Goal: Task Accomplishment & Management: Complete application form

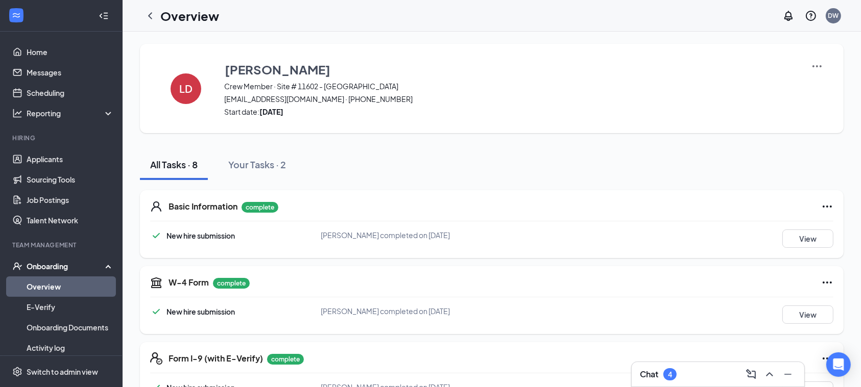
click at [55, 288] on link "Overview" at bounding box center [70, 287] width 87 height 20
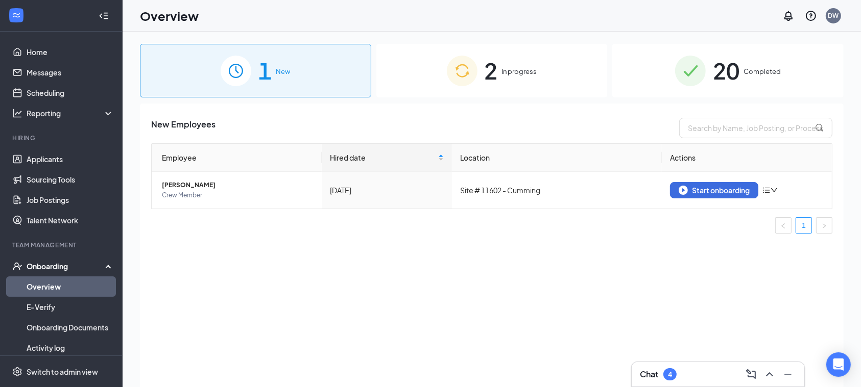
click at [508, 67] on span "In progress" at bounding box center [519, 71] width 35 height 10
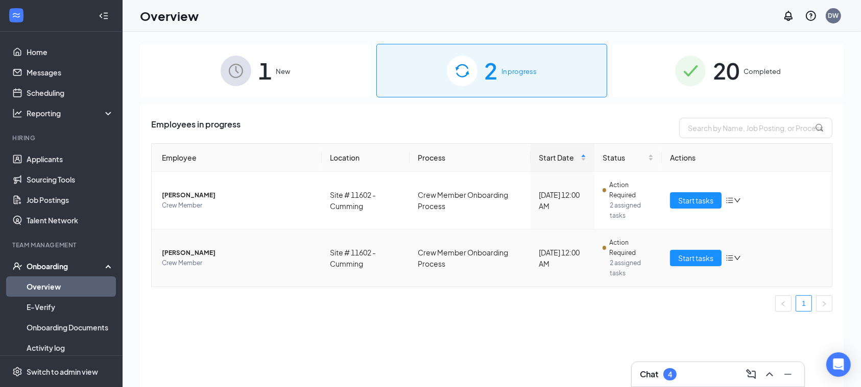
click at [198, 257] on span "[PERSON_NAME]" at bounding box center [238, 253] width 152 height 10
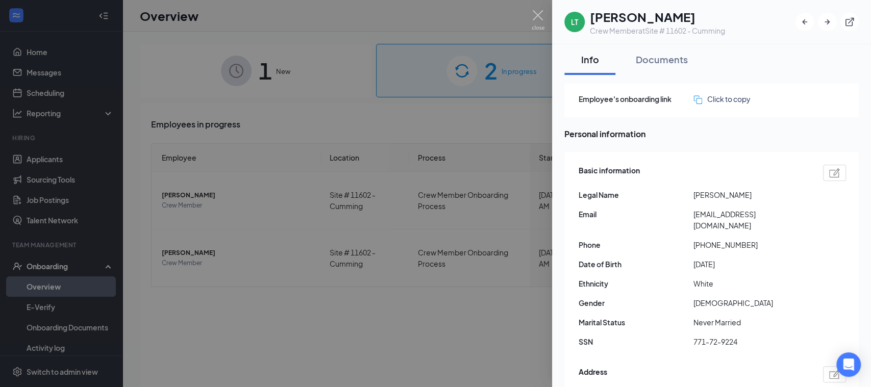
drag, startPoint x: 363, startPoint y: 92, endPoint x: 416, endPoint y: 102, distance: 54.6
click at [362, 92] on div at bounding box center [435, 193] width 871 height 387
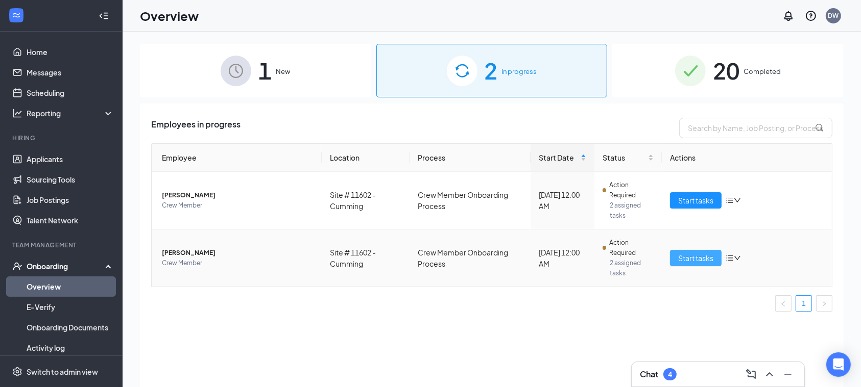
click at [693, 262] on span "Start tasks" at bounding box center [695, 258] width 35 height 11
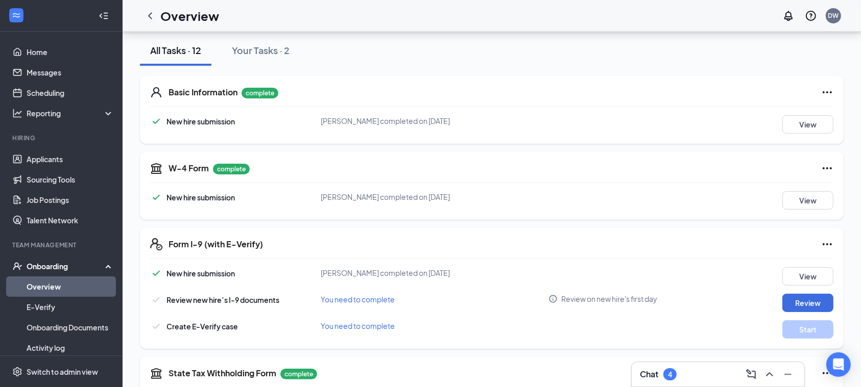
scroll to position [204, 0]
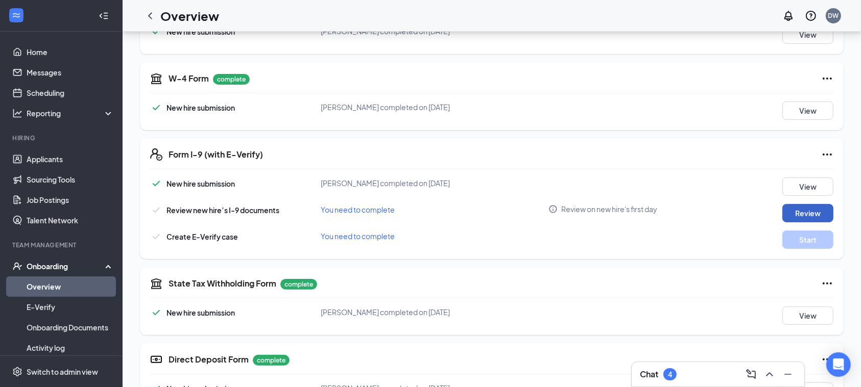
click at [819, 214] on button "Review" at bounding box center [807, 213] width 51 height 18
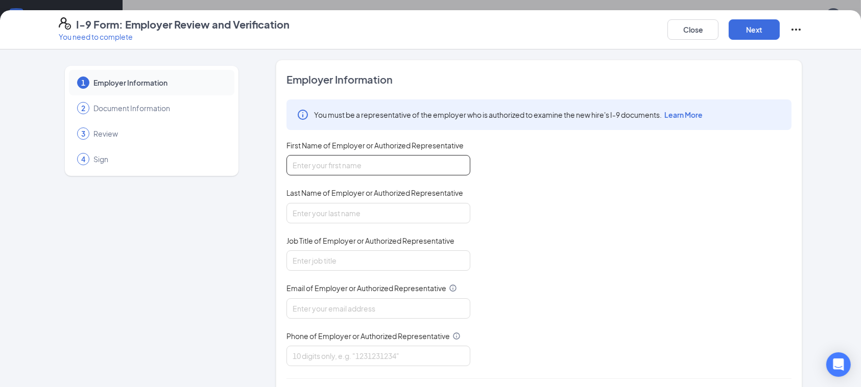
click at [420, 167] on input "First Name of Employer or Authorized Representative" at bounding box center [378, 165] width 184 height 20
click at [335, 165] on input "First Name of Employer or Authorized Representative" at bounding box center [378, 165] width 184 height 20
type input "[PERSON_NAME]"
click at [354, 211] on input "Last Name of Employer or Authorized Representative" at bounding box center [378, 213] width 184 height 20
type input "[PERSON_NAME]"
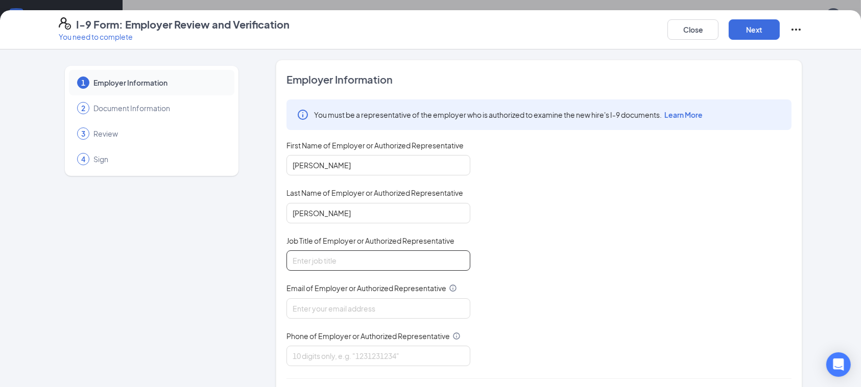
click at [341, 263] on input "Job Title of Employer or Authorized Representative" at bounding box center [378, 261] width 184 height 20
type input "GM"
click at [344, 304] on input "Email of Employer or Authorized Representative" at bounding box center [378, 309] width 184 height 20
type input "[EMAIL_ADDRESS][DOMAIN_NAME]"
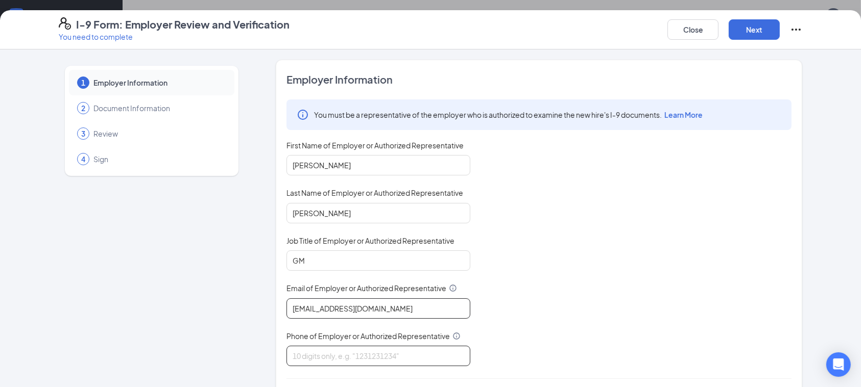
type input "7708887092"
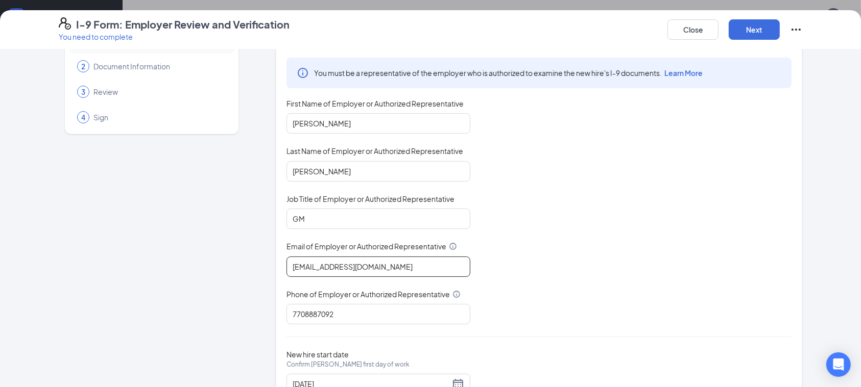
scroll to position [82, 0]
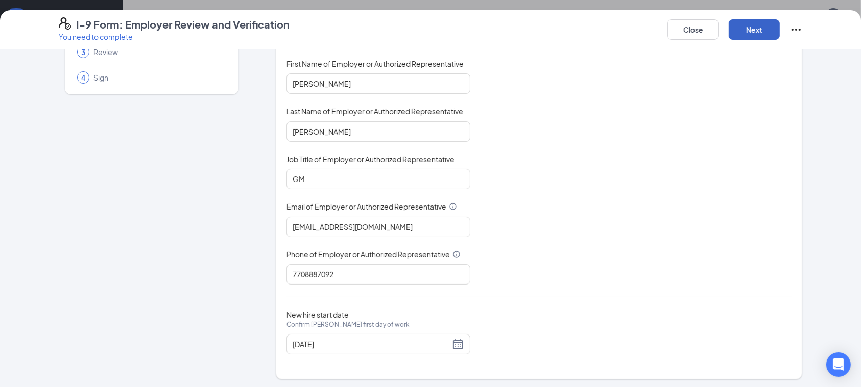
click at [753, 34] on button "Next" at bounding box center [753, 29] width 51 height 20
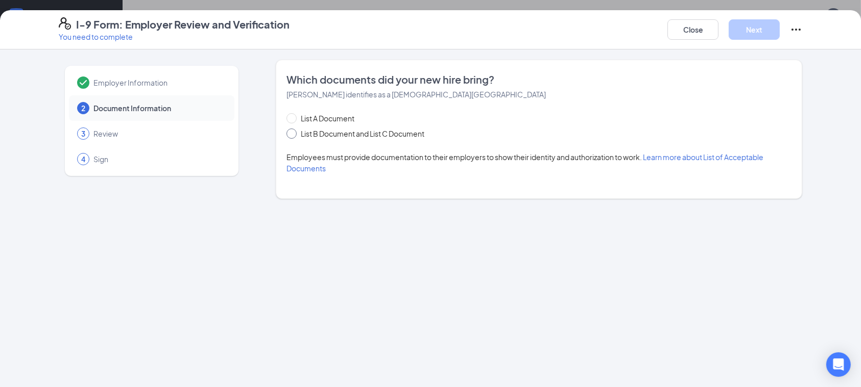
click at [295, 133] on span at bounding box center [291, 134] width 10 height 10
click at [293, 133] on input "List B Document and List C Document" at bounding box center [289, 132] width 7 height 7
radio input "true"
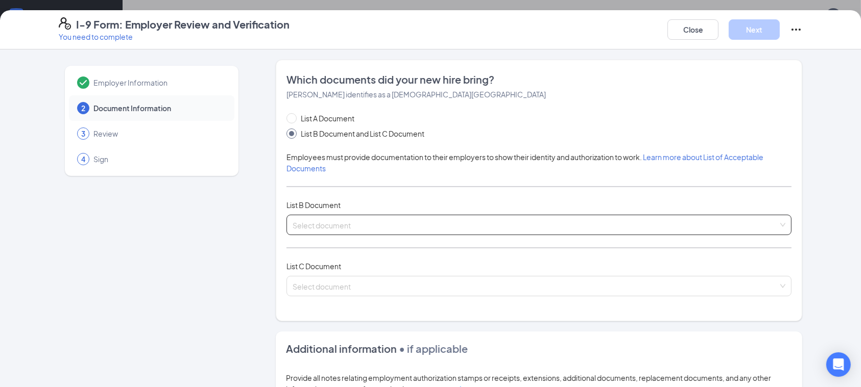
click at [326, 223] on input "search" at bounding box center [534, 222] width 485 height 15
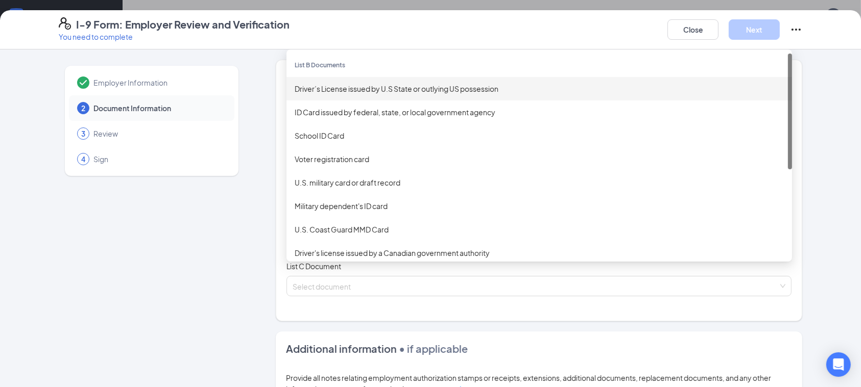
click at [335, 89] on div "Driver’s License issued by U.S State or outlying US possession" at bounding box center [538, 88] width 489 height 11
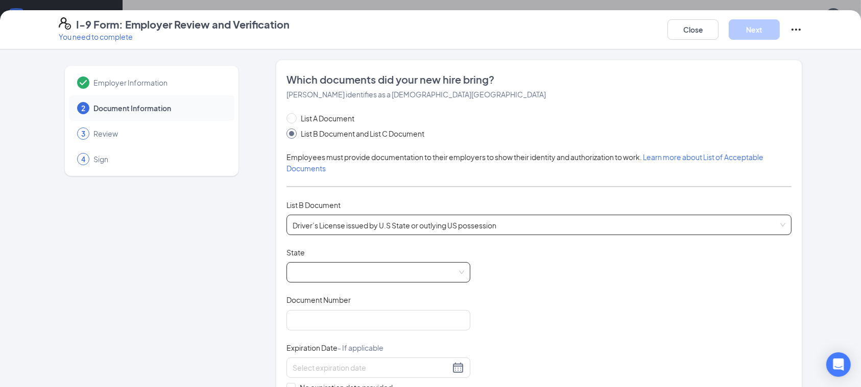
click at [323, 267] on span at bounding box center [377, 272] width 171 height 19
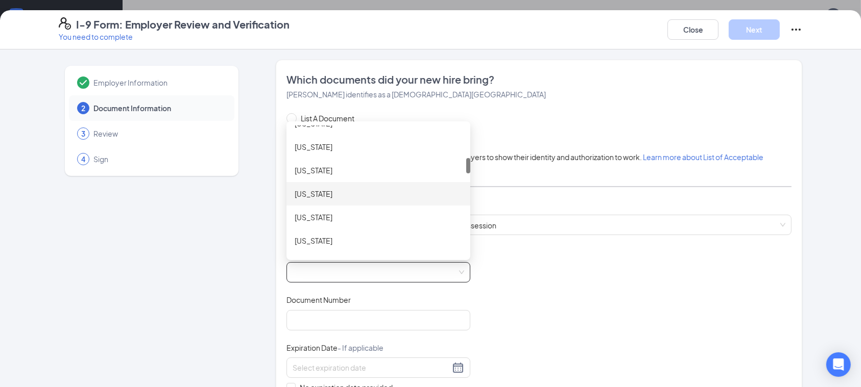
scroll to position [204, 0]
click at [310, 187] on div "[US_STATE]" at bounding box center [377, 191] width 167 height 11
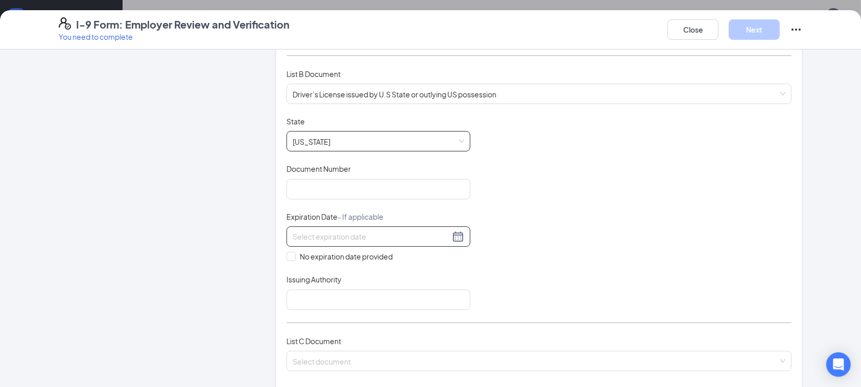
scroll to position [136, 0]
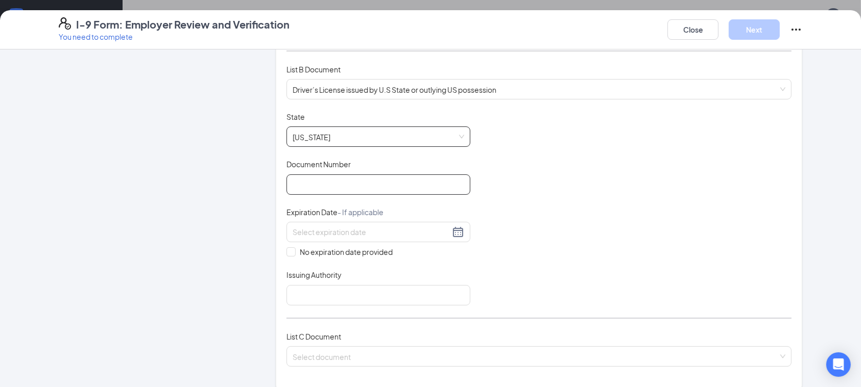
click at [331, 186] on input "Document Number" at bounding box center [378, 185] width 184 height 20
type input "072101735"
click at [339, 227] on input at bounding box center [370, 232] width 157 height 11
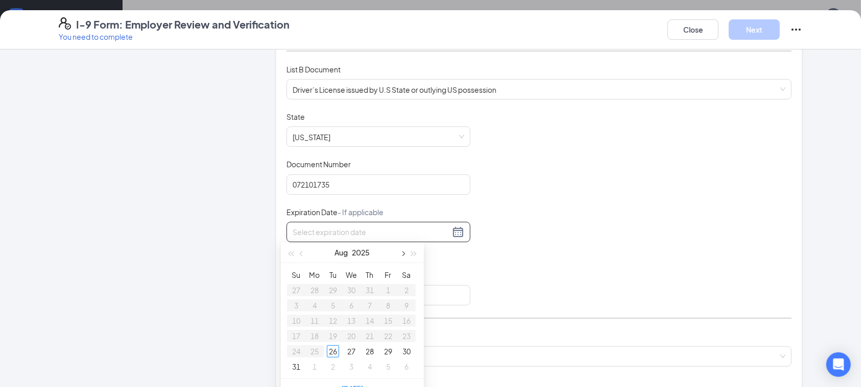
click at [400, 253] on span "button" at bounding box center [402, 254] width 5 height 5
click at [303, 258] on button "button" at bounding box center [301, 252] width 11 height 20
click at [412, 258] on button "button" at bounding box center [413, 252] width 11 height 20
type input "[DATE]"
click at [299, 370] on div "30" at bounding box center [296, 367] width 12 height 12
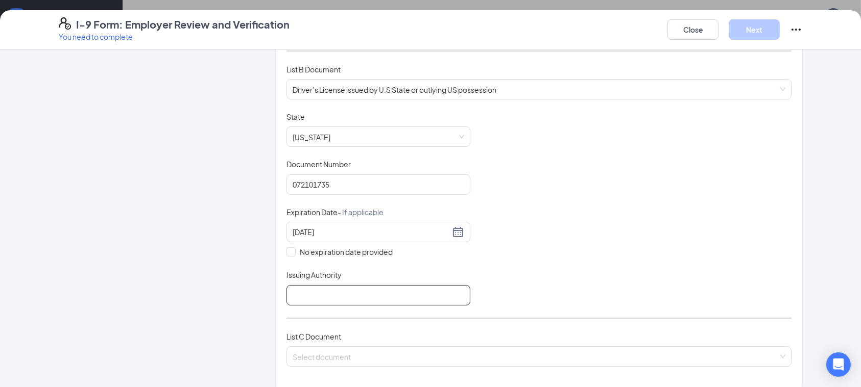
click at [377, 302] on input "Issuing Authority" at bounding box center [378, 295] width 184 height 20
type input "[US_STATE]"
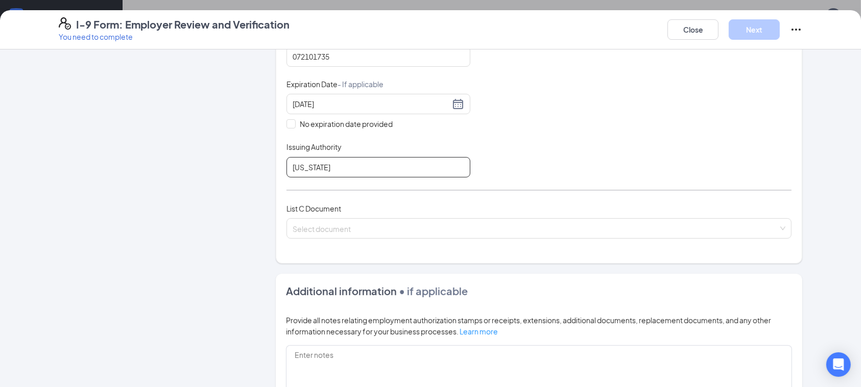
scroll to position [272, 0]
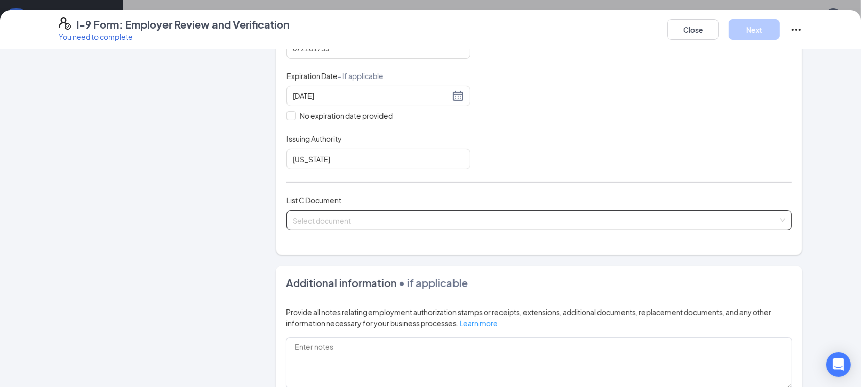
click at [379, 222] on input "search" at bounding box center [534, 218] width 485 height 15
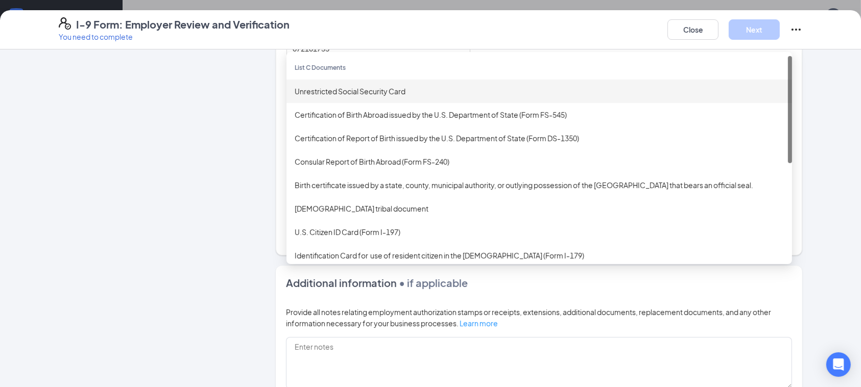
click at [348, 88] on div "Unrestricted Social Security Card" at bounding box center [538, 91] width 489 height 11
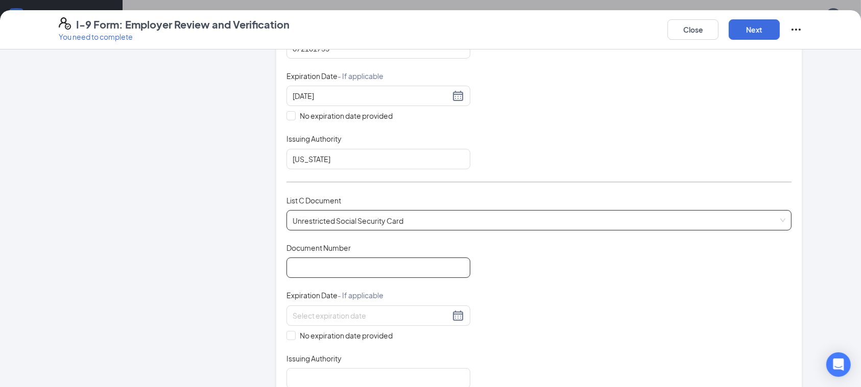
click at [357, 269] on input "Document Number" at bounding box center [378, 268] width 184 height 20
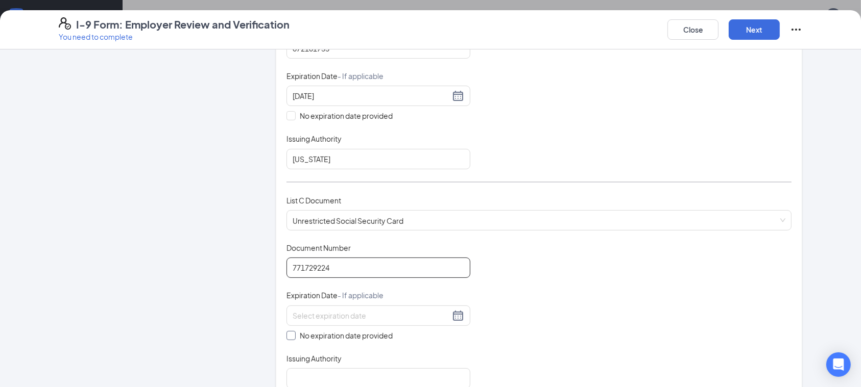
type input "771729224"
click at [289, 330] on label "No expiration date provided" at bounding box center [378, 335] width 184 height 11
click at [286, 331] on input "No expiration date provided" at bounding box center [289, 334] width 7 height 7
checkbox input "true"
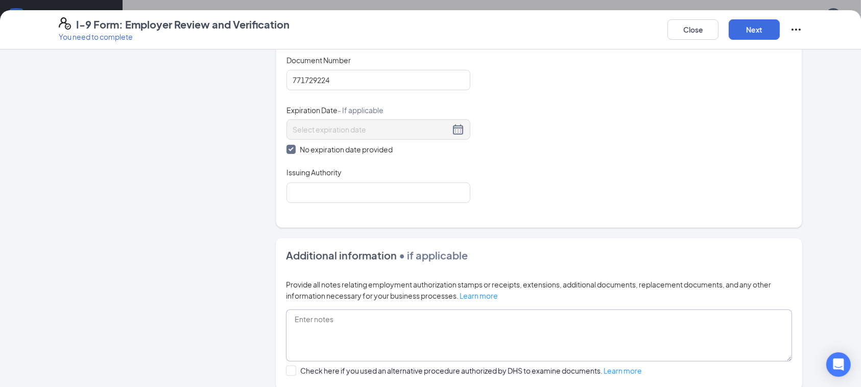
scroll to position [476, 0]
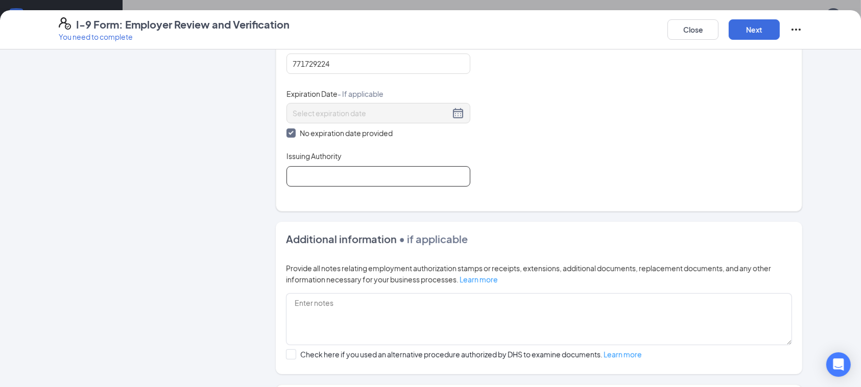
click at [355, 169] on input "Issuing Authority" at bounding box center [378, 176] width 184 height 20
type input "U.S Social Security"
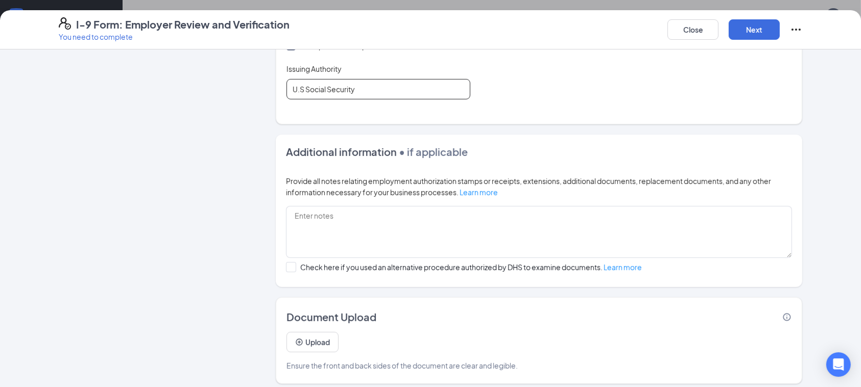
scroll to position [567, 0]
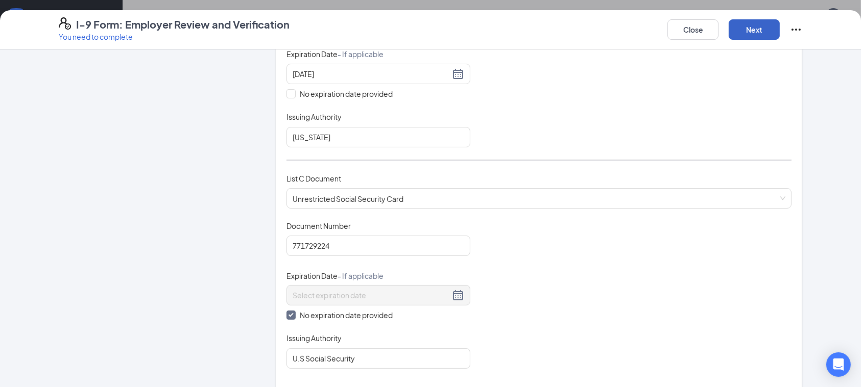
click at [760, 35] on button "Next" at bounding box center [753, 29] width 51 height 20
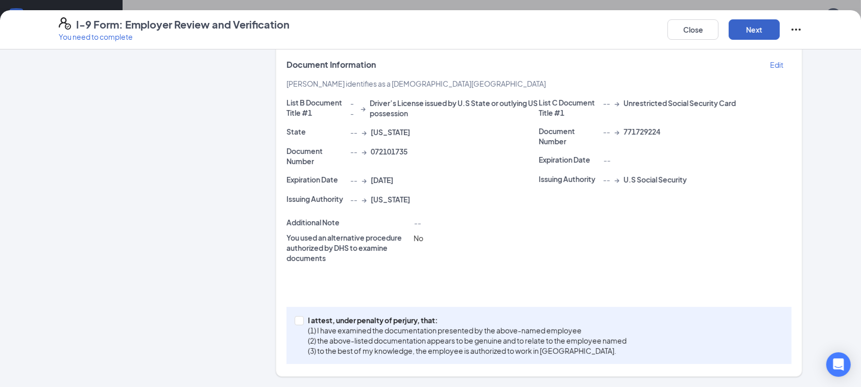
scroll to position [204, 0]
click at [294, 323] on input "I attest, under penalty of [PERSON_NAME], that: (1) I have examined the documen…" at bounding box center [297, 320] width 7 height 7
checkbox input "true"
click at [754, 31] on button "Next" at bounding box center [753, 29] width 51 height 20
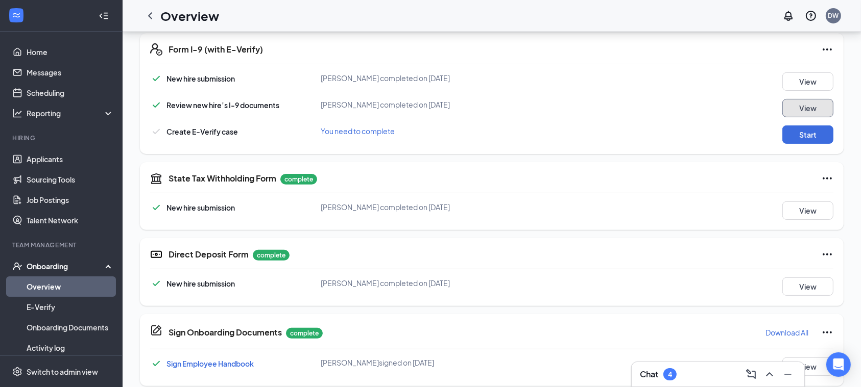
scroll to position [294, 0]
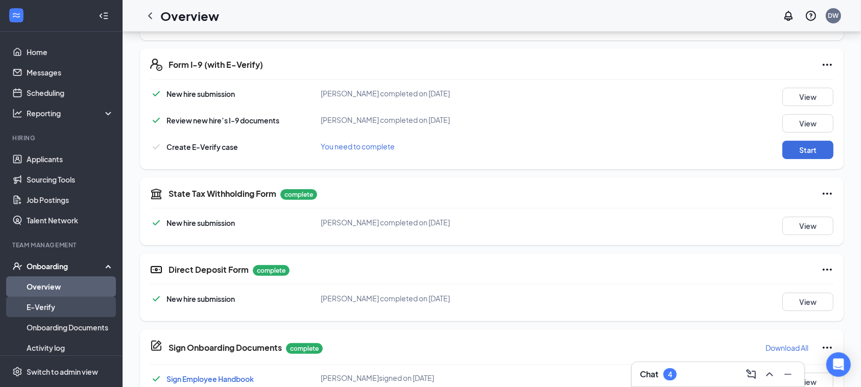
click at [41, 307] on link "E-Verify" at bounding box center [70, 307] width 87 height 20
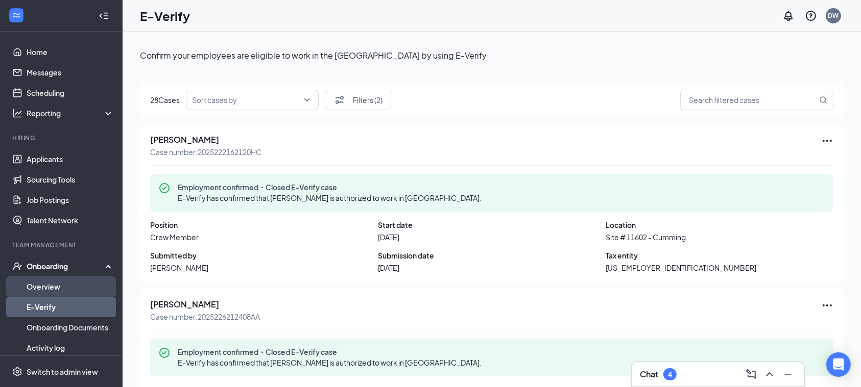
click at [45, 285] on link "Overview" at bounding box center [70, 287] width 87 height 20
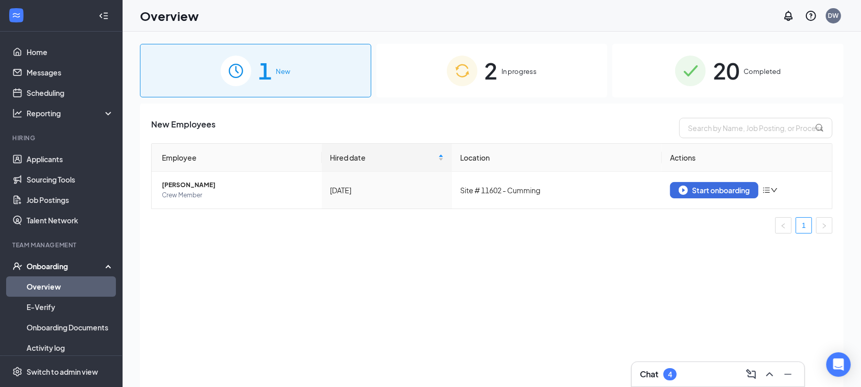
click at [538, 78] on div "2 In progress" at bounding box center [491, 71] width 231 height 54
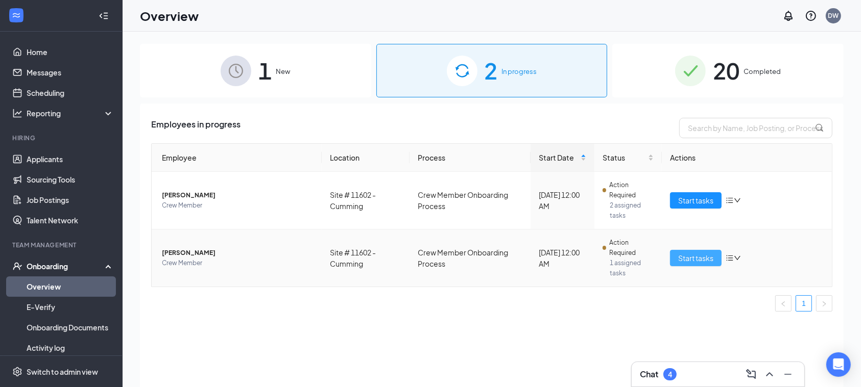
click at [698, 263] on span "Start tasks" at bounding box center [695, 258] width 35 height 11
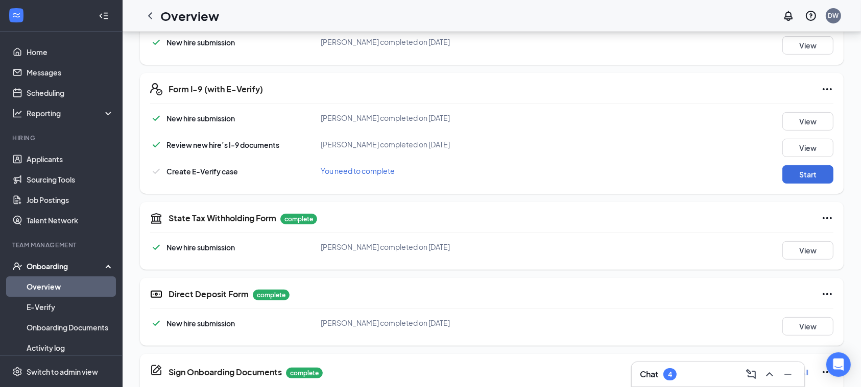
scroll to position [272, 0]
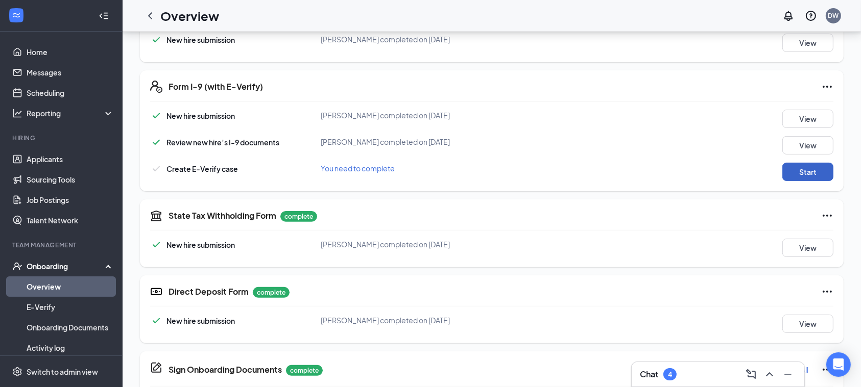
click at [792, 173] on button "Start" at bounding box center [807, 172] width 51 height 18
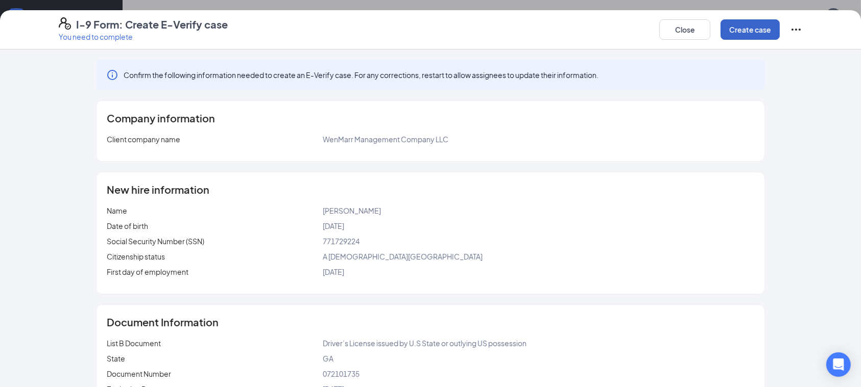
click at [747, 37] on button "Create case" at bounding box center [749, 29] width 59 height 20
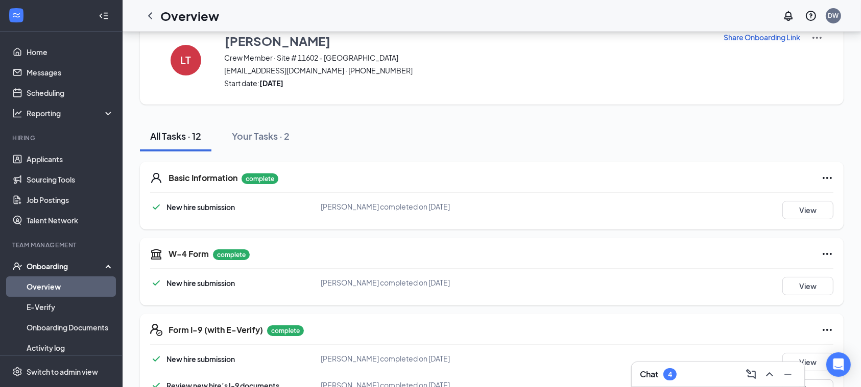
scroll to position [0, 0]
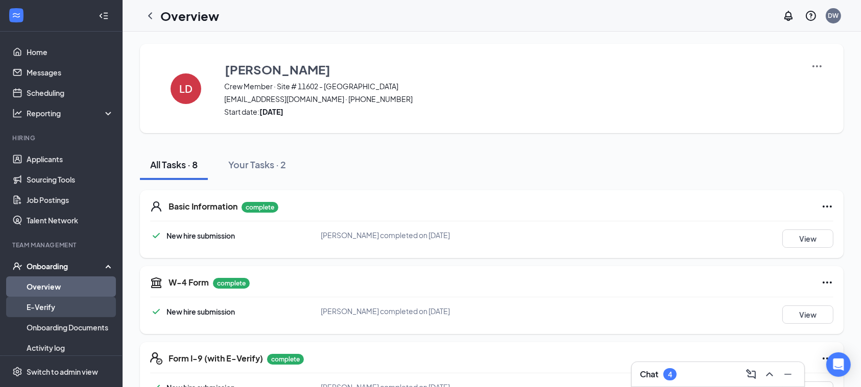
click at [38, 301] on link "E-Verify" at bounding box center [70, 307] width 87 height 20
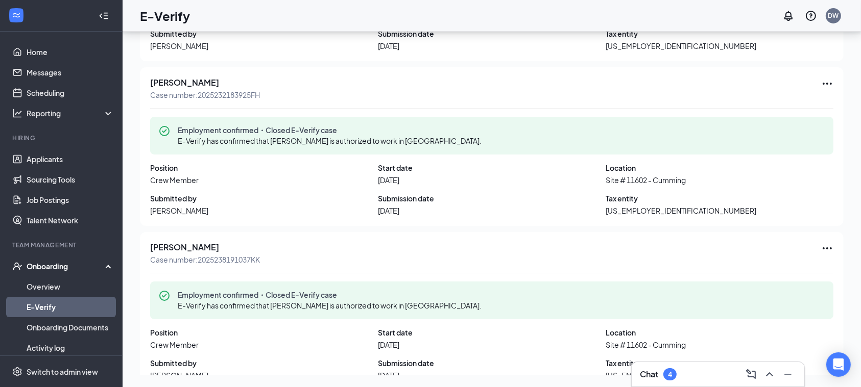
scroll to position [4501, 0]
